Goal: Task Accomplishment & Management: Manage account settings

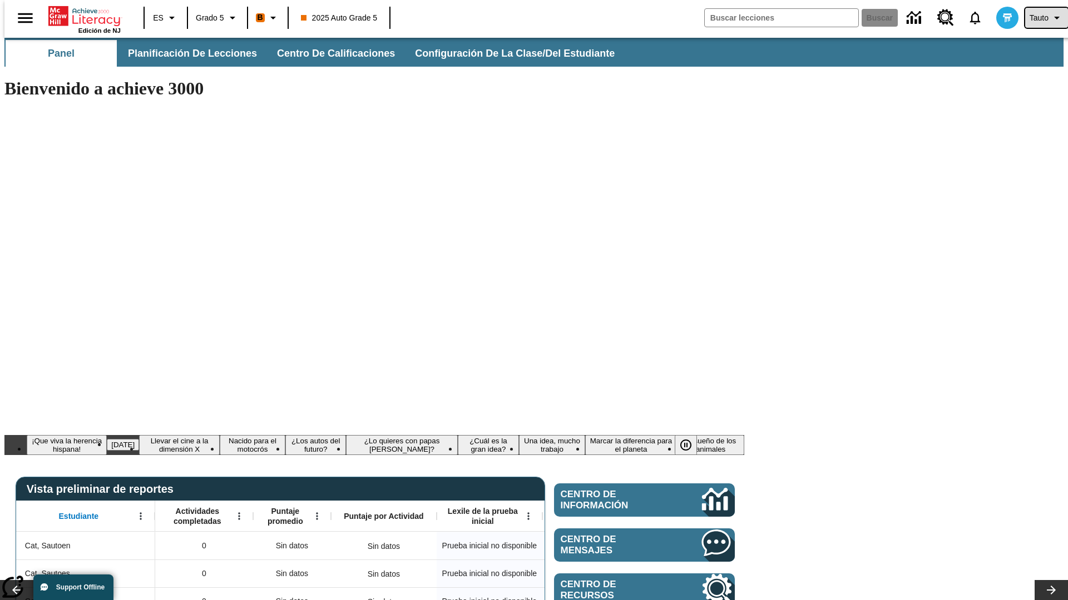
click at [1040, 18] on span "Tauto" at bounding box center [1038, 18] width 19 height 12
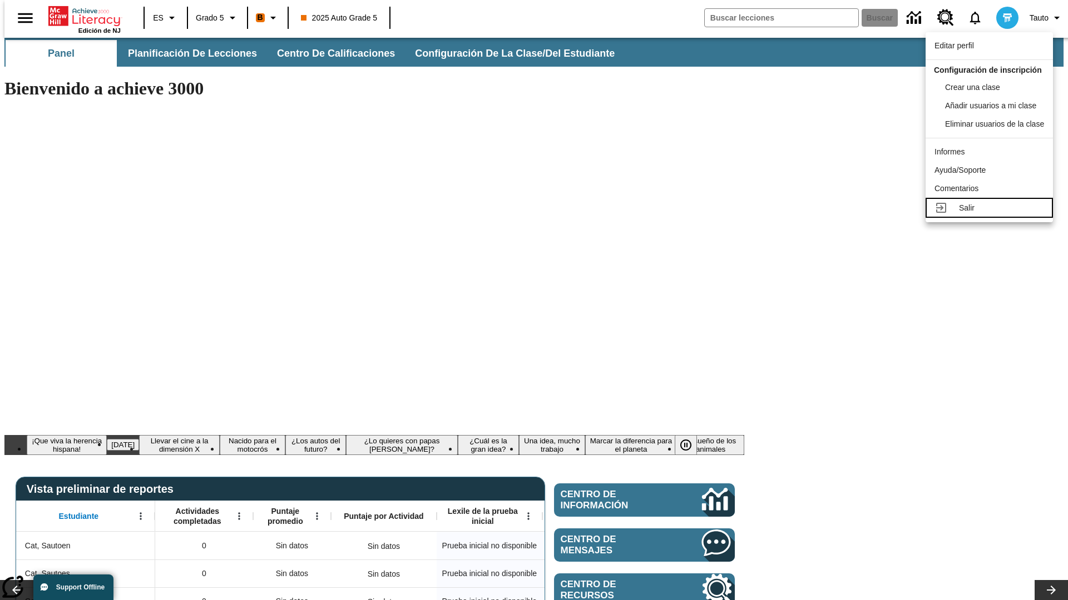
click at [992, 214] on div "Salir" at bounding box center [1001, 208] width 85 height 12
